Goal: Information Seeking & Learning: Learn about a topic

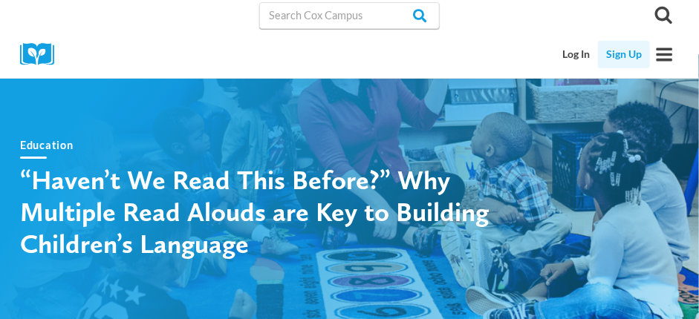
click at [622, 51] on link "Sign Up" at bounding box center [624, 54] width 52 height 27
click at [573, 51] on link "Log In" at bounding box center [577, 54] width 44 height 27
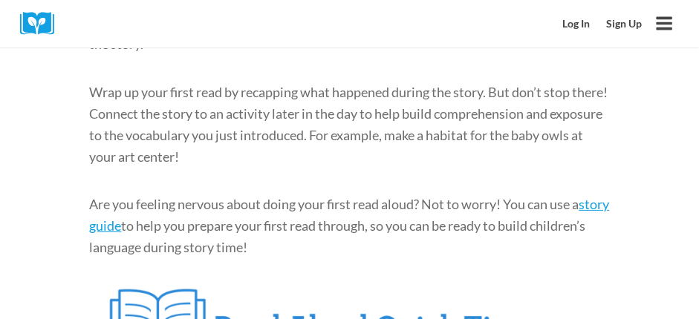
scroll to position [1576, 0]
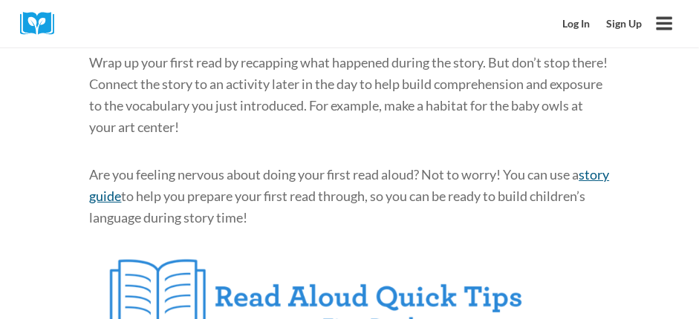
click at [131, 178] on span "story guide" at bounding box center [350, 185] width 520 height 38
click at [108, 174] on span "story guide" at bounding box center [350, 185] width 520 height 38
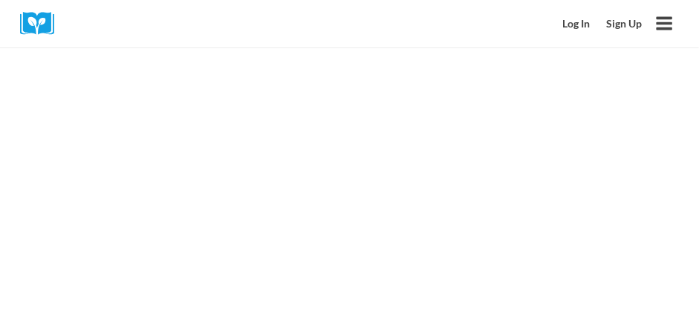
scroll to position [3138, 0]
